Goal: Contribute content

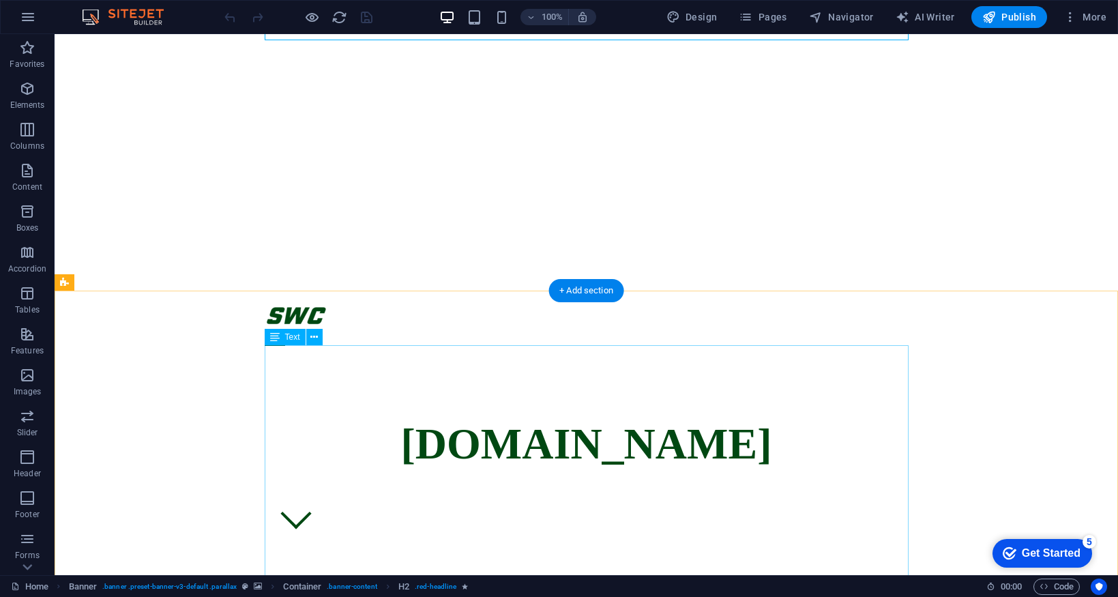
scroll to position [285, 0]
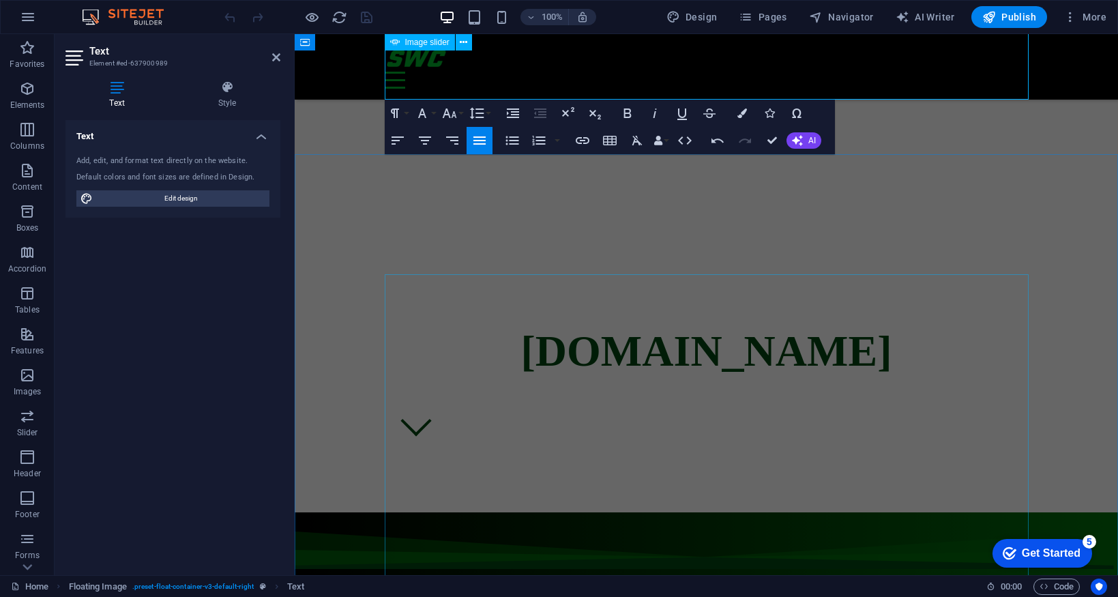
scroll to position [0, 0]
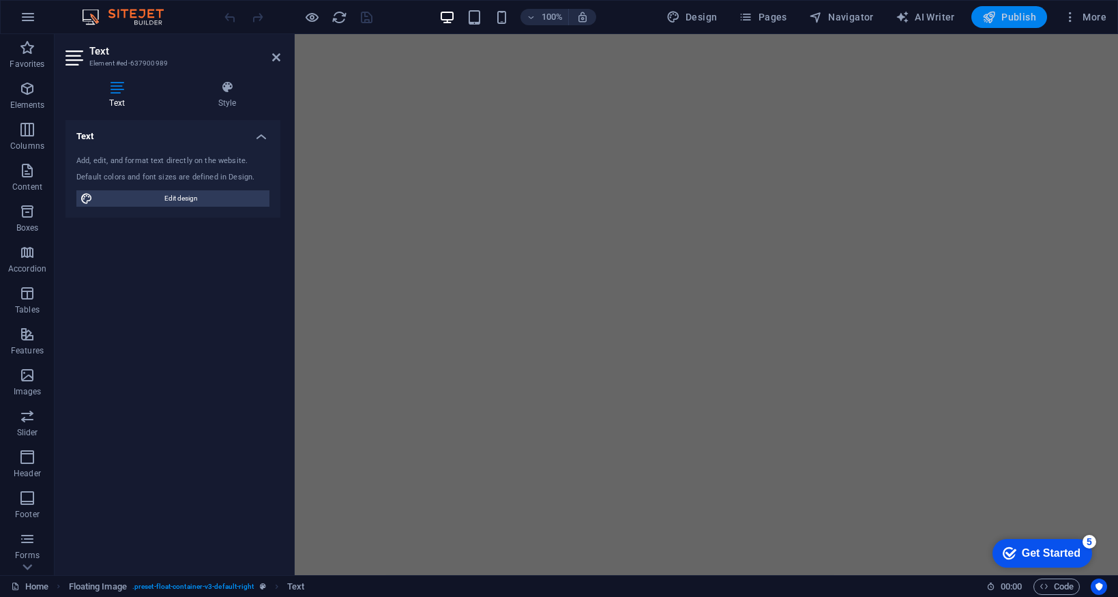
click at [1013, 12] on span "Publish" at bounding box center [1010, 17] width 54 height 14
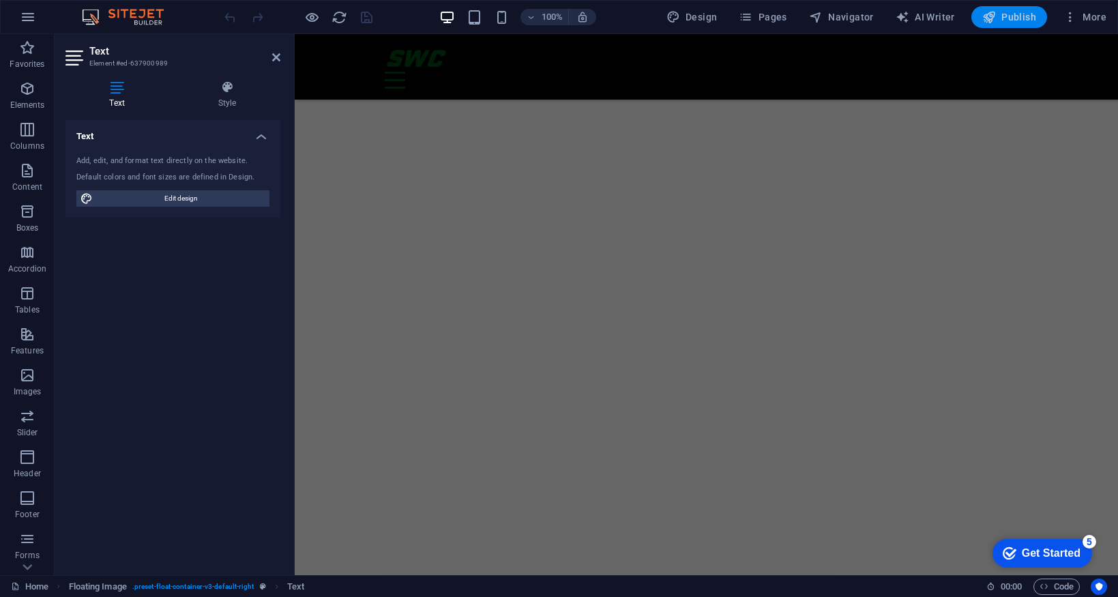
scroll to position [554, 0]
